Goal: Information Seeking & Learning: Find specific fact

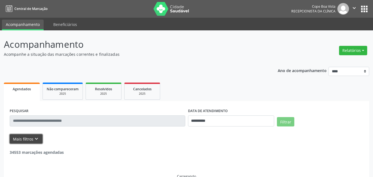
click at [35, 141] on icon "keyboard_arrow_down" at bounding box center [36, 139] width 6 height 6
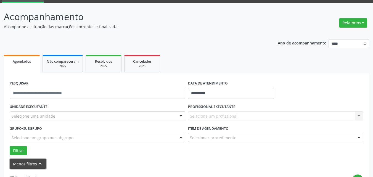
scroll to position [55, 0]
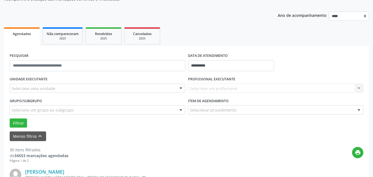
click at [134, 86] on div "Selecione uma unidade" at bounding box center [98, 88] width 176 height 9
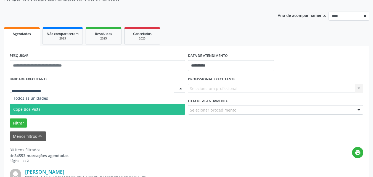
click at [28, 107] on span "Cope Boa Vista" at bounding box center [97, 109] width 175 height 11
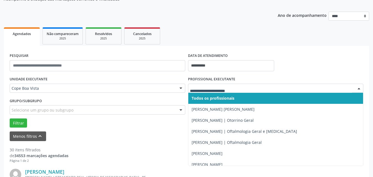
drag, startPoint x: 216, startPoint y: 89, endPoint x: 217, endPoint y: 95, distance: 5.6
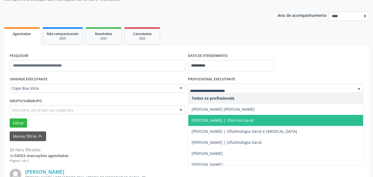
click at [205, 117] on span "[PERSON_NAME] | Otorrino Geral" at bounding box center [275, 120] width 175 height 11
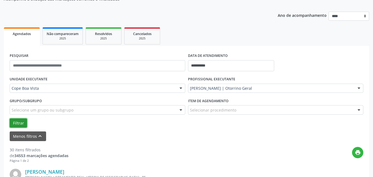
click at [26, 123] on button "Filtrar" at bounding box center [18, 122] width 17 height 9
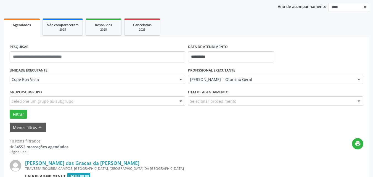
scroll to position [36, 0]
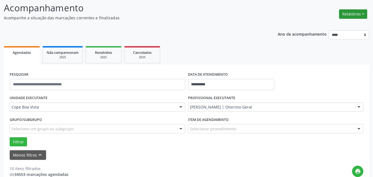
click at [357, 17] on button "Relatórios" at bounding box center [353, 13] width 28 height 9
click at [330, 24] on link "Agendamentos" at bounding box center [337, 26] width 59 height 8
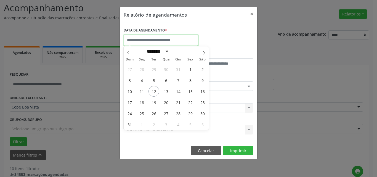
click at [157, 41] on input "text" at bounding box center [161, 40] width 75 height 11
click at [154, 89] on span "12" at bounding box center [154, 91] width 11 height 11
type input "**********"
click at [154, 89] on span "12" at bounding box center [154, 91] width 11 height 11
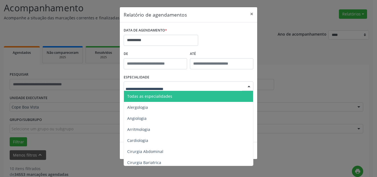
click at [166, 83] on div at bounding box center [189, 85] width 130 height 9
type input "***"
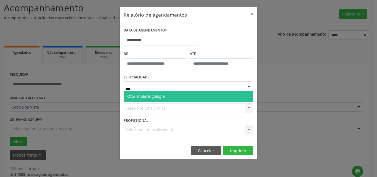
click at [170, 92] on span "Otorrinolaringologia" at bounding box center [188, 96] width 129 height 11
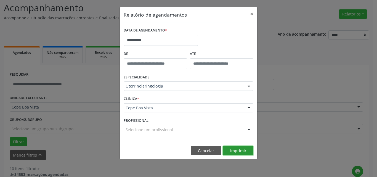
click at [231, 150] on button "Imprimir" at bounding box center [238, 150] width 30 height 9
click at [206, 150] on button "Cancelar" at bounding box center [206, 150] width 30 height 9
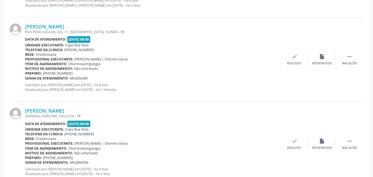
scroll to position [894, 0]
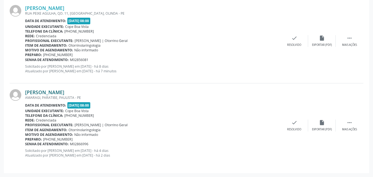
click at [43, 93] on link "[PERSON_NAME]" at bounding box center [44, 92] width 39 height 6
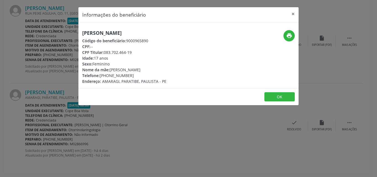
drag, startPoint x: 104, startPoint y: 53, endPoint x: 131, endPoint y: 52, distance: 26.2
click at [132, 53] on div "CPF Titular: 083.702.464-19" at bounding box center [124, 52] width 84 height 6
copy div "083.702.464-19"
click at [88, 86] on div "[PERSON_NAME] Código do beneficiário: 9000965890 CPF: -- CPF Titular: 083.702.4…" at bounding box center [188, 55] width 220 height 66
click at [67, 108] on div "Informações do beneficiário × [PERSON_NAME] Código do beneficiário: 9000965890 …" at bounding box center [188, 88] width 377 height 177
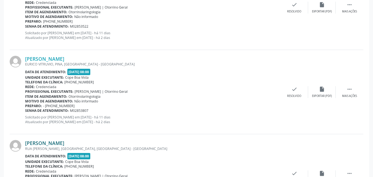
scroll to position [535, 0]
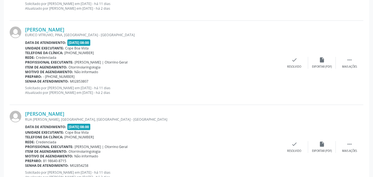
click at [47, 110] on div "[PERSON_NAME] RUA [PERSON_NAME], [GEOGRAPHIC_DATA], [GEOGRAPHIC_DATA] - [GEOGRA…" at bounding box center [187, 147] width 354 height 84
click at [48, 112] on link "[PERSON_NAME]" at bounding box center [44, 114] width 39 height 6
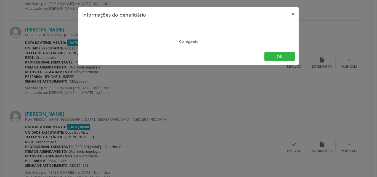
click at [121, 36] on div "Carregando" at bounding box center [188, 35] width 213 height 18
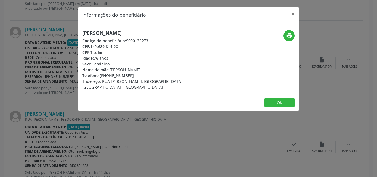
click at [121, 38] on div "Código do beneficiário: 9000132273" at bounding box center [151, 41] width 139 height 6
click at [121, 35] on h5 "[PERSON_NAME]" at bounding box center [151, 33] width 139 height 6
copy div "[PERSON_NAME]"
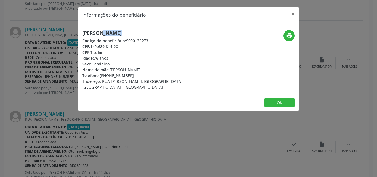
drag, startPoint x: 102, startPoint y: 76, endPoint x: 135, endPoint y: 74, distance: 32.6
click at [134, 76] on div "Telefone: [PHONE_NUMBER]" at bounding box center [151, 76] width 139 height 6
copy div "81) 98640-8715"
copy div "[PERSON_NAME]"
drag, startPoint x: 111, startPoint y: 71, endPoint x: 151, endPoint y: 68, distance: 39.8
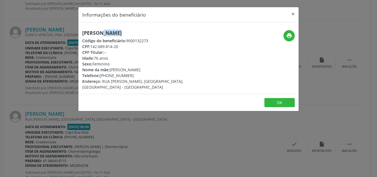
click at [152, 68] on div "Nome da mãe: [PERSON_NAME]" at bounding box center [151, 70] width 139 height 6
click at [58, 76] on div "Informações do beneficiário × [PERSON_NAME] Código do beneficiário: 9000132273 …" at bounding box center [188, 88] width 377 height 177
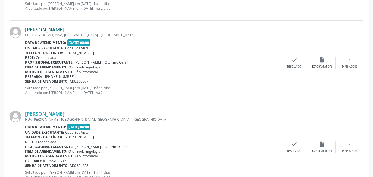
click at [51, 30] on link "[PERSON_NAME]" at bounding box center [44, 30] width 39 height 6
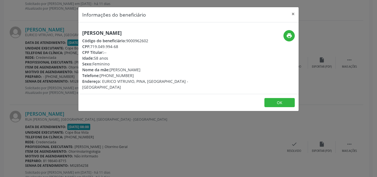
click at [99, 30] on h5 "[PERSON_NAME]" at bounding box center [151, 33] width 139 height 6
click at [101, 30] on h5 "[PERSON_NAME]" at bounding box center [151, 33] width 139 height 6
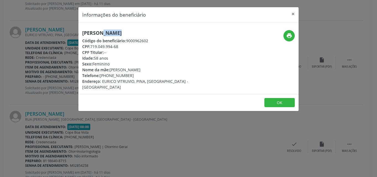
drag, startPoint x: 111, startPoint y: 70, endPoint x: 148, endPoint y: 68, distance: 37.1
click at [148, 68] on div "Nome da mãe: [PERSON_NAME]" at bounding box center [151, 70] width 139 height 6
copy div "[PERSON_NAME]"
copy div "[PHONE_NUMBER]"
drag, startPoint x: 102, startPoint y: 77, endPoint x: 139, endPoint y: 76, distance: 37.0
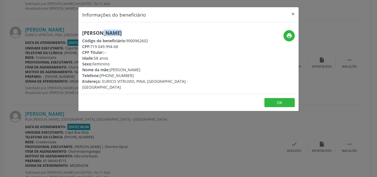
click at [139, 76] on div "Telefone: [PHONE_NUMBER]" at bounding box center [151, 76] width 139 height 6
click at [280, 98] on button "OK" at bounding box center [279, 102] width 30 height 9
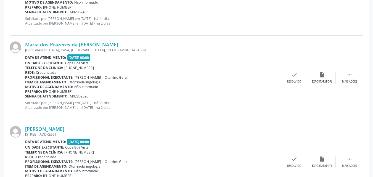
scroll to position [341, 0]
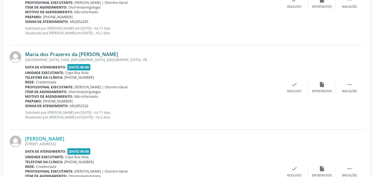
click at [58, 56] on link "Maria dos Prazeres da [PERSON_NAME]" at bounding box center [71, 54] width 93 height 6
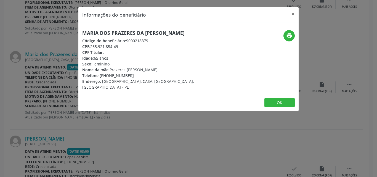
click at [121, 34] on h5 "Maria dos Prazeres da [PERSON_NAME]" at bounding box center [151, 33] width 139 height 6
copy div "Maria dos Prazeres da [PERSON_NAME]"
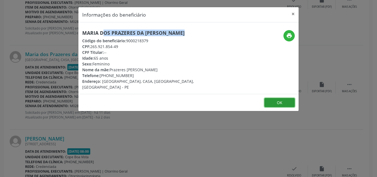
click at [279, 98] on button "OK" at bounding box center [279, 102] width 30 height 9
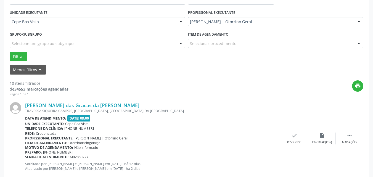
scroll to position [121, 0]
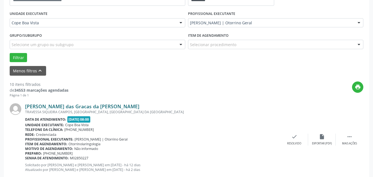
click at [60, 104] on link "[PERSON_NAME] das Gracas da [PERSON_NAME]" at bounding box center [82, 106] width 114 height 6
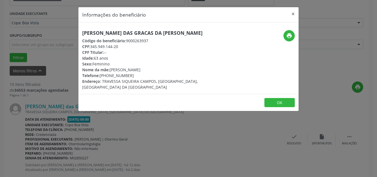
click at [129, 37] on div "[PERSON_NAME] das Gracas da [PERSON_NAME] Código do beneficiário: 9000263937 CP…" at bounding box center [151, 60] width 139 height 60
click at [131, 36] on div "[PERSON_NAME] das Gracas da [PERSON_NAME] Código do beneficiário: 9000263937 CP…" at bounding box center [151, 60] width 139 height 60
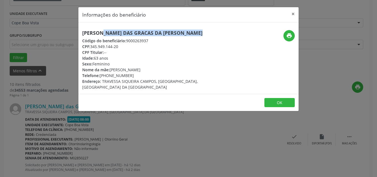
click at [131, 36] on div "[PERSON_NAME] das Gracas da [PERSON_NAME] Código do beneficiário: 9000263937 CP…" at bounding box center [151, 60] width 139 height 60
copy div "[PERSON_NAME] das Gracas da [PERSON_NAME]"
copy div "81) 99653-9371"
drag, startPoint x: 101, startPoint y: 76, endPoint x: 131, endPoint y: 75, distance: 29.8
click at [131, 75] on div "Telefone: [PHONE_NUMBER]" at bounding box center [151, 76] width 139 height 6
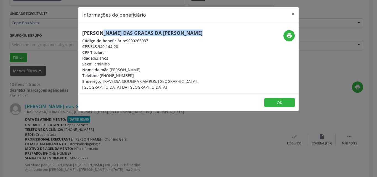
copy div "uzinete [PERSON_NAME]"
drag, startPoint x: 118, startPoint y: 71, endPoint x: 163, endPoint y: 68, distance: 45.4
click at [163, 68] on div "Nome da mãe: [PERSON_NAME]" at bounding box center [151, 70] width 139 height 6
click at [280, 98] on button "OK" at bounding box center [279, 102] width 30 height 9
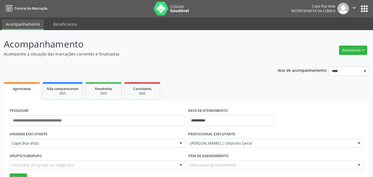
scroll to position [0, 0]
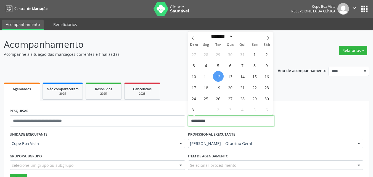
click at [216, 119] on input "**********" at bounding box center [231, 120] width 86 height 11
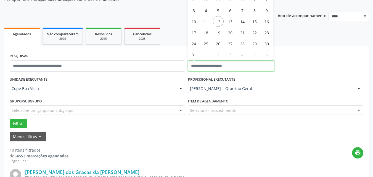
scroll to position [55, 0]
drag, startPoint x: 113, startPoint y: 72, endPoint x: 135, endPoint y: 70, distance: 22.4
click at [113, 71] on div "PESQUISAR" at bounding box center [97, 63] width 178 height 23
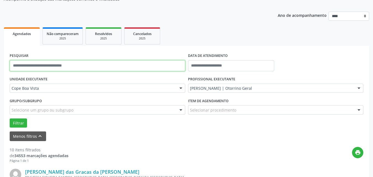
click at [83, 68] on input "text" at bounding box center [98, 65] width 176 height 11
type input "*********"
click at [10, 118] on button "Filtrar" at bounding box center [18, 122] width 17 height 9
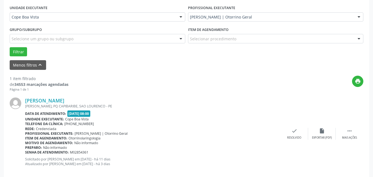
scroll to position [135, 0]
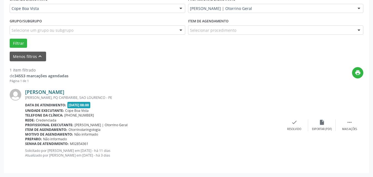
click at [64, 91] on link "[PERSON_NAME]" at bounding box center [44, 92] width 39 height 6
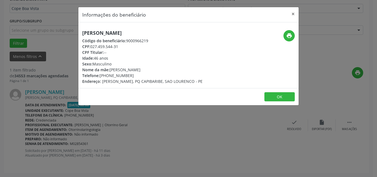
drag, startPoint x: 91, startPoint y: 48, endPoint x: 122, endPoint y: 44, distance: 31.2
click at [122, 44] on div "CPF: 027.459.544-31" at bounding box center [142, 47] width 120 height 6
click at [87, 107] on div "Informações do beneficiário × [PERSON_NAME] Código do beneficiário: 9000966219 …" at bounding box center [188, 88] width 377 height 177
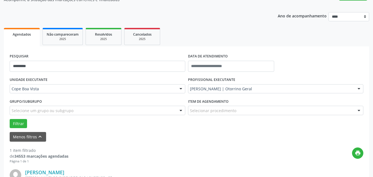
scroll to position [52, 0]
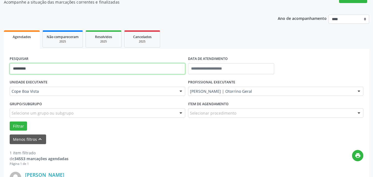
click at [81, 70] on input "*********" at bounding box center [98, 68] width 176 height 11
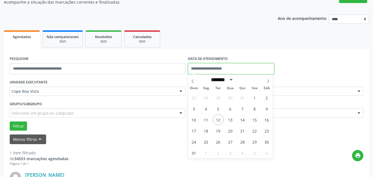
click at [197, 66] on input "text" at bounding box center [231, 68] width 86 height 11
click at [218, 118] on span "12" at bounding box center [218, 119] width 11 height 11
type input "**********"
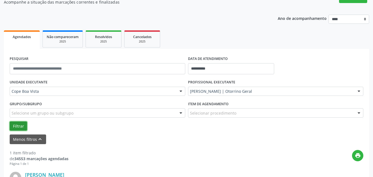
click at [23, 126] on button "Filtrar" at bounding box center [18, 125] width 17 height 9
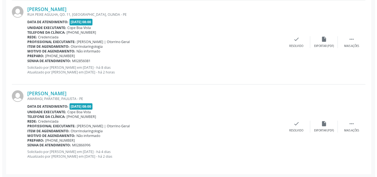
scroll to position [894, 0]
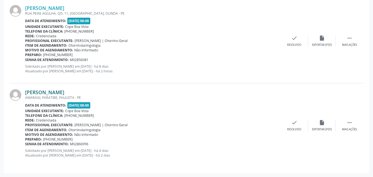
click at [53, 90] on link "[PERSON_NAME]" at bounding box center [44, 92] width 39 height 6
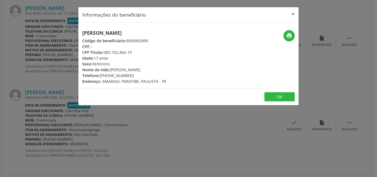
drag, startPoint x: 130, startPoint y: 41, endPoint x: 148, endPoint y: 42, distance: 17.7
click at [148, 42] on div "Código do beneficiário: 9000965890" at bounding box center [124, 41] width 84 height 6
